Goal: Task Accomplishment & Management: Use online tool/utility

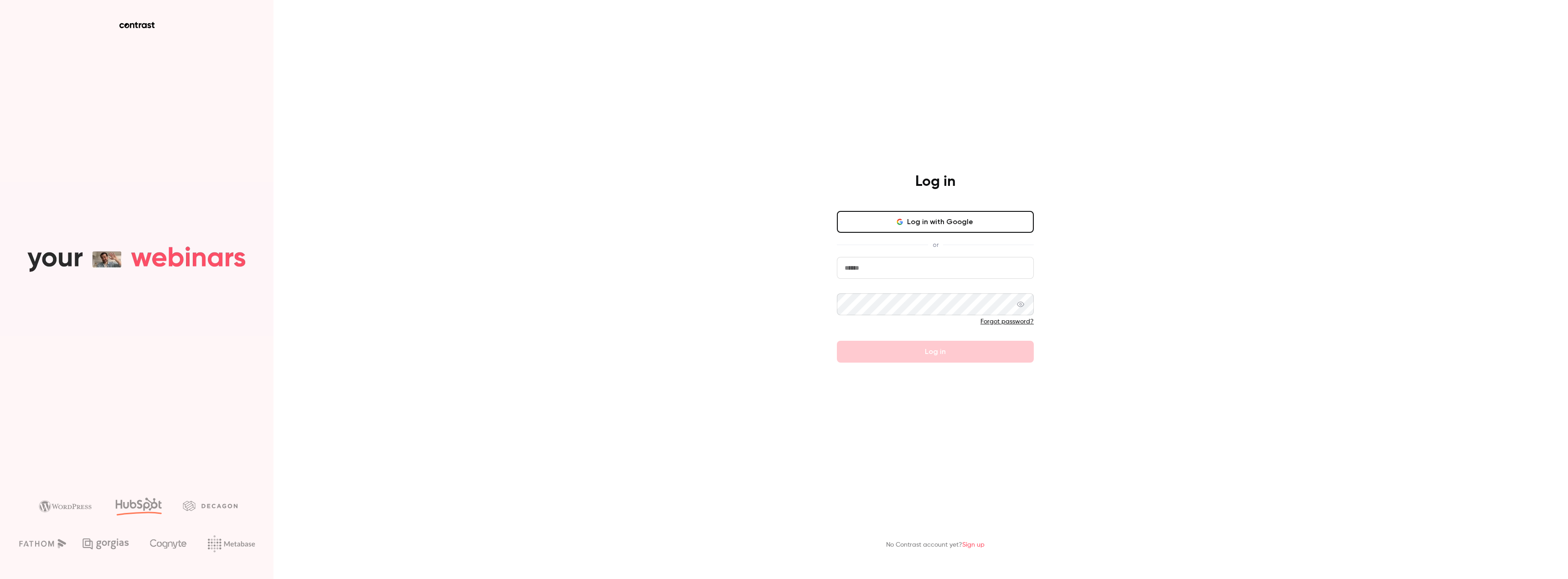
click at [911, 266] on input "email" at bounding box center [935, 268] width 197 height 22
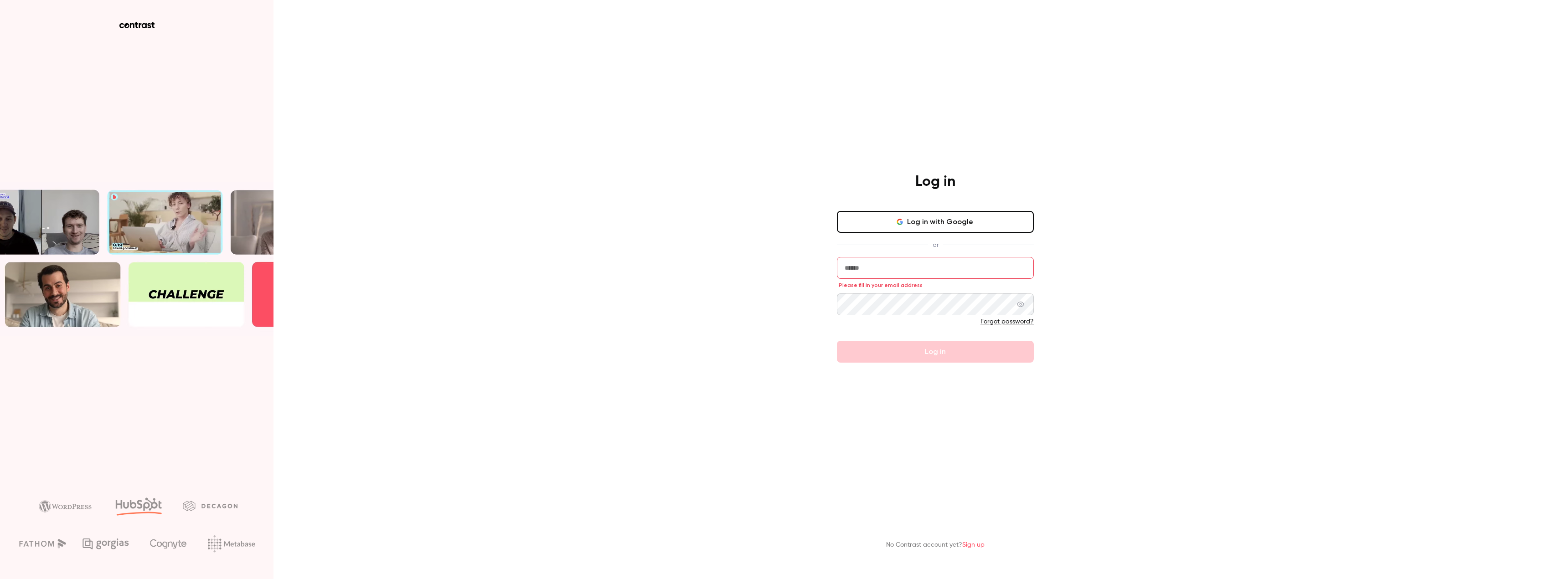
click at [1018, 271] on keeper-lock "Open Keeper Popup" at bounding box center [1021, 268] width 11 height 11
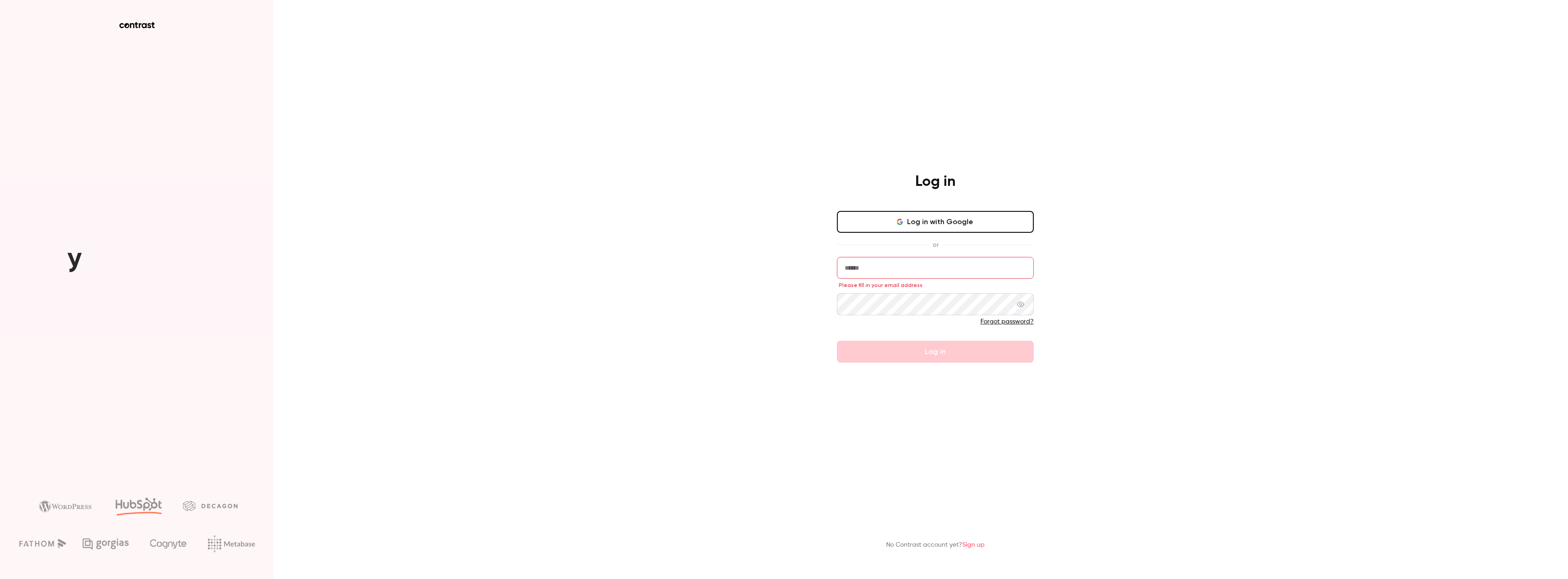
click at [903, 271] on input "email" at bounding box center [935, 268] width 197 height 22
type input "**********"
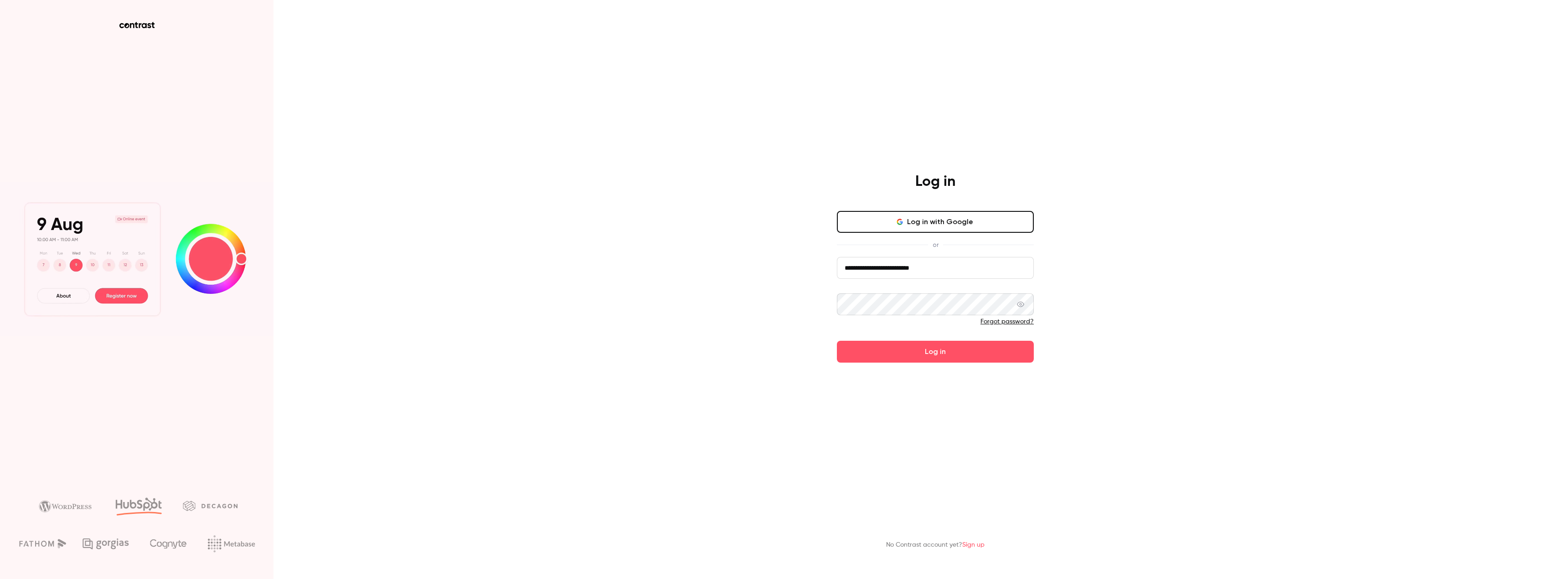
click at [837, 341] on button "Log in" at bounding box center [935, 352] width 197 height 22
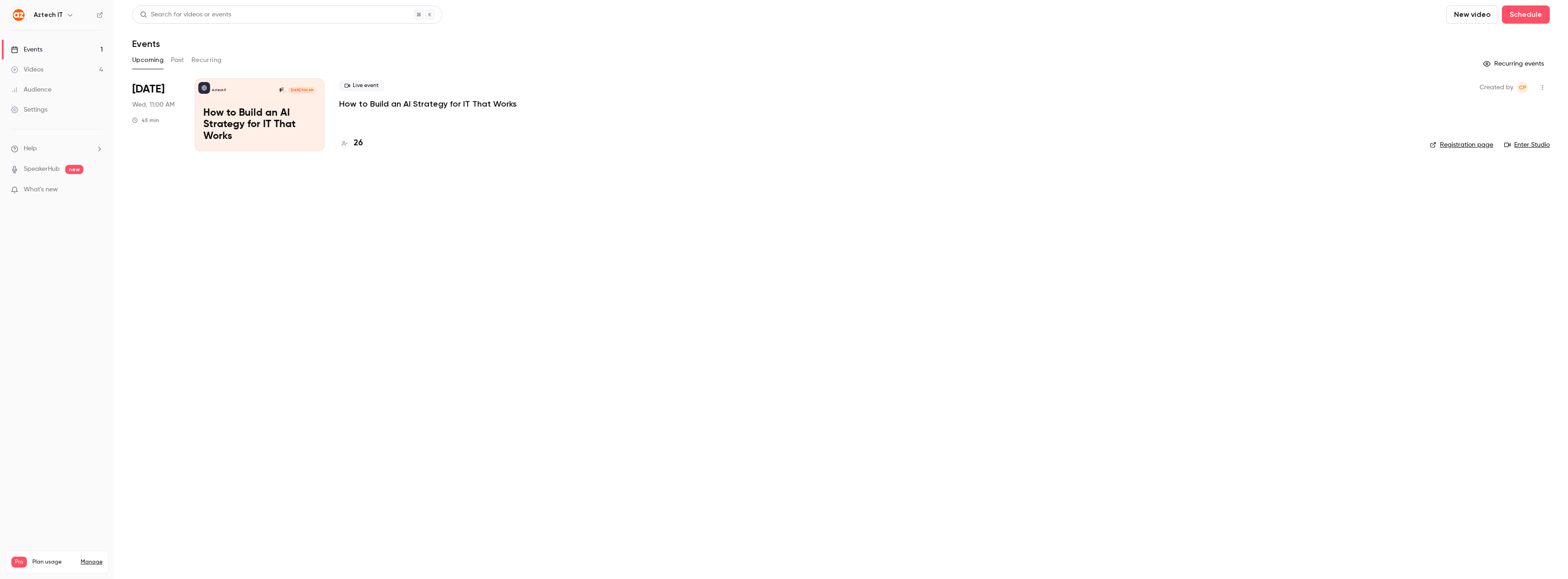
click at [969, 123] on div "Live event How to Build an AI Strategy for IT That Works 26" at bounding box center [877, 115] width 1076 height 73
click at [379, 106] on p "How to Build an AI Strategy for IT That Works" at bounding box center [428, 104] width 178 height 11
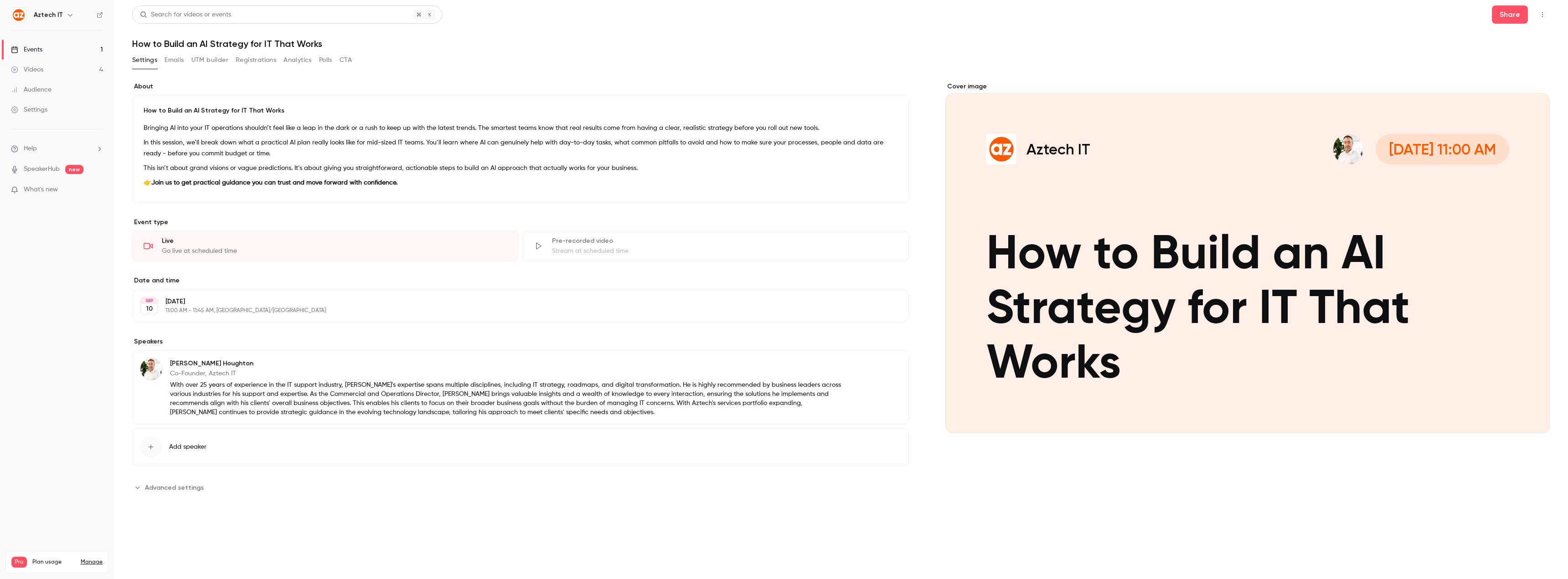
click at [1540, 12] on icon "button" at bounding box center [1542, 15] width 7 height 6
click at [1500, 64] on div "Enter Studio" at bounding box center [1507, 61] width 72 height 9
